Goal: Information Seeking & Learning: Learn about a topic

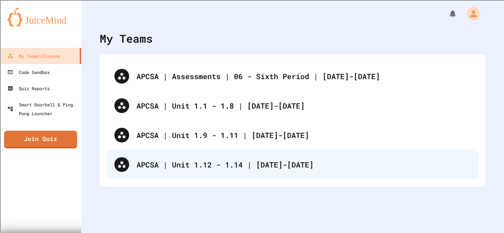
click at [144, 165] on div "APCSA | Unit 1.12 - 1.14 | [DATE]-[DATE]" at bounding box center [303, 164] width 334 height 11
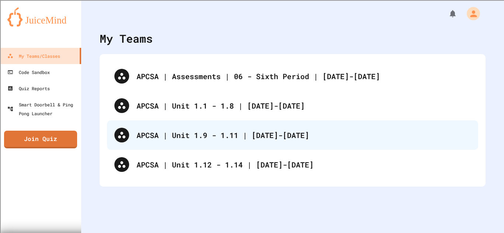
click at [129, 123] on div "APCSA | Unit 1.9 - 1.11 | [DATE]-[DATE]" at bounding box center [292, 136] width 371 height 30
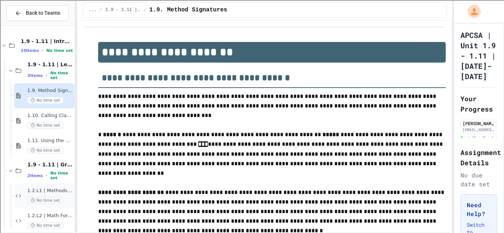
click at [45, 188] on span "1.2.L1 | Methods Basics Lab" at bounding box center [50, 191] width 46 height 6
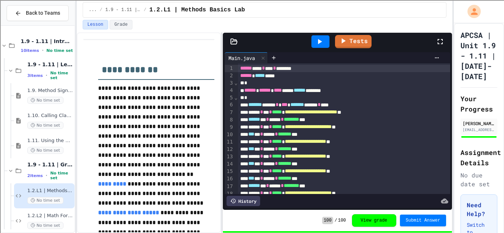
click at [443, 46] on icon at bounding box center [439, 41] width 9 height 9
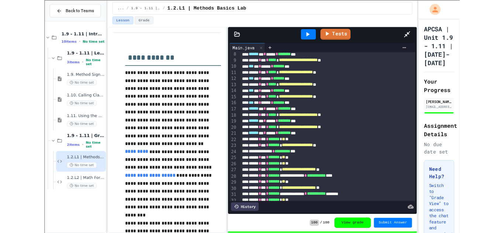
scroll to position [62, 0]
